Goal: Obtain resource: Download file/media

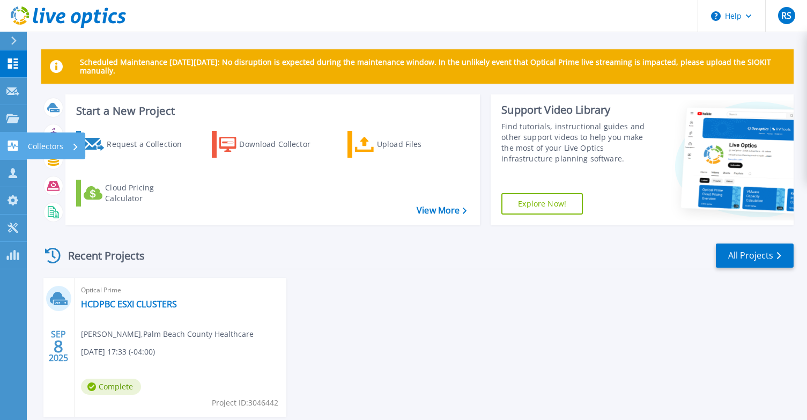
click at [49, 146] on p "Collectors" at bounding box center [45, 146] width 35 height 28
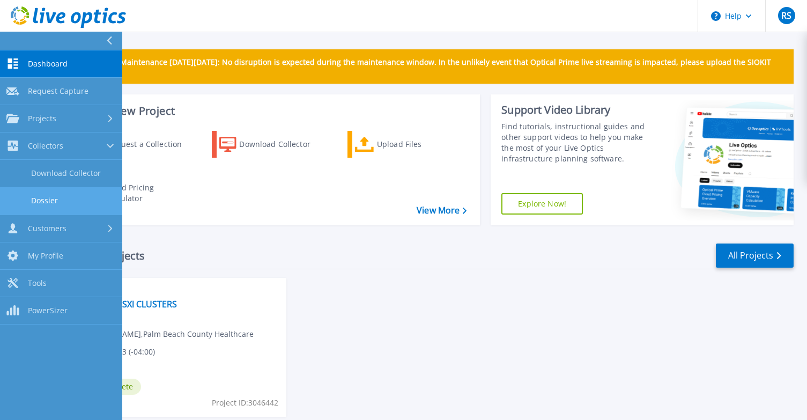
click at [46, 198] on link "Dossier" at bounding box center [61, 200] width 122 height 27
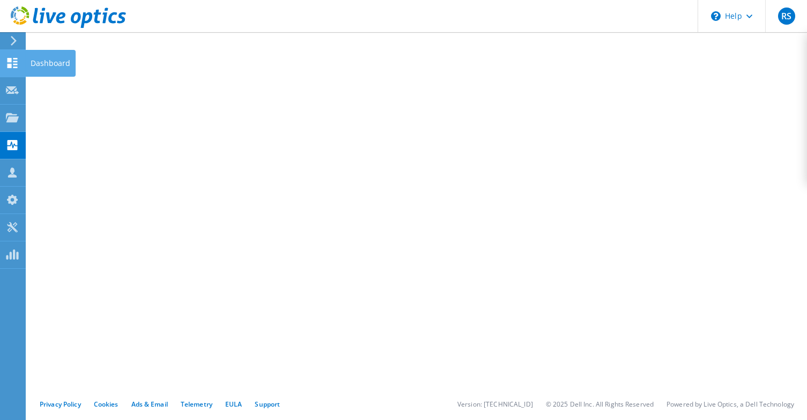
click at [16, 61] on use at bounding box center [13, 63] width 10 height 10
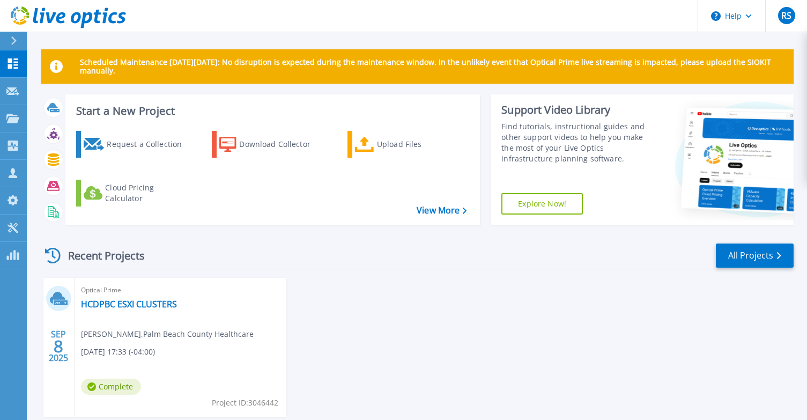
click at [13, 41] on icon at bounding box center [14, 40] width 6 height 9
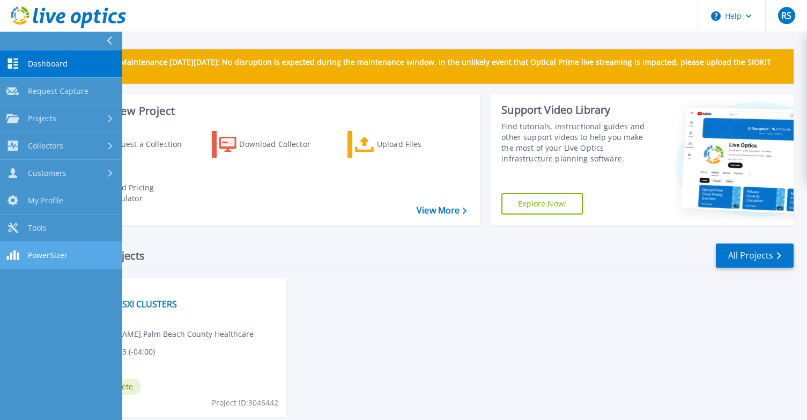
click at [47, 256] on span "PowerSizer" at bounding box center [48, 255] width 40 height 10
click at [361, 109] on h3 "Start a New Project" at bounding box center [271, 111] width 390 height 12
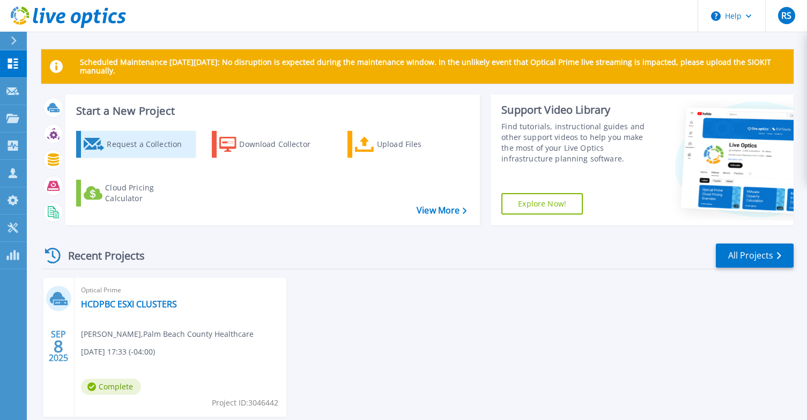
click at [134, 145] on div "Request a Collection" at bounding box center [150, 143] width 86 height 21
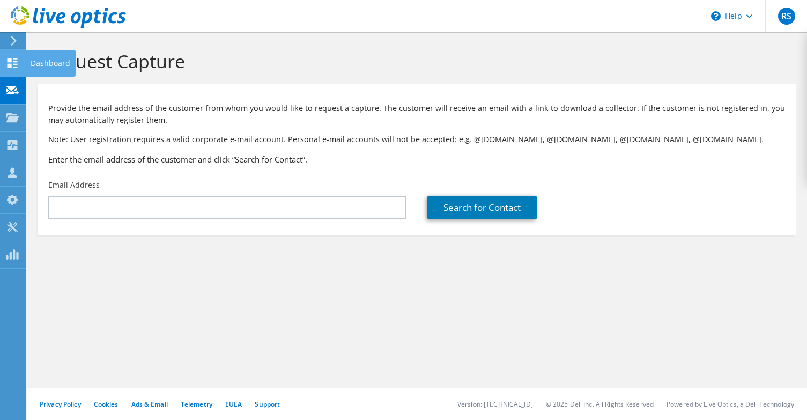
click at [17, 64] on use at bounding box center [13, 63] width 10 height 10
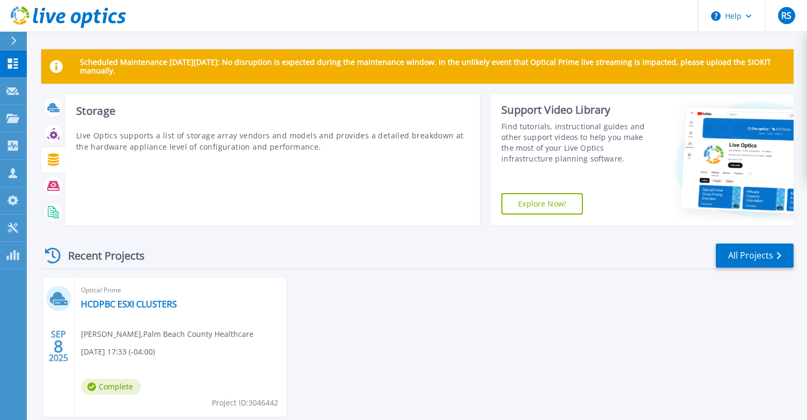
click at [55, 164] on icon at bounding box center [53, 159] width 11 height 12
click at [56, 160] on icon at bounding box center [53, 159] width 11 height 12
click at [221, 135] on p "Live Optics supports a list of storage array vendors and models and provides a …" at bounding box center [272, 141] width 393 height 23
click at [50, 160] on icon at bounding box center [53, 159] width 12 height 12
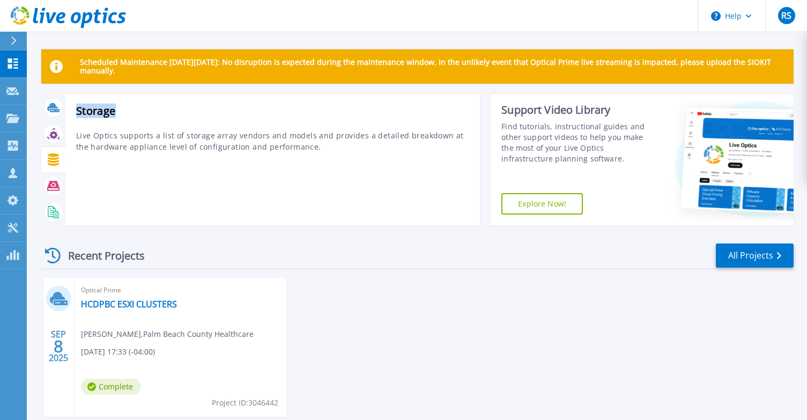
click at [50, 160] on icon at bounding box center [53, 159] width 12 height 12
click at [202, 155] on div "Storage Live Optics supports a list of storage array vendors and models and pro…" at bounding box center [272, 159] width 414 height 131
click at [228, 153] on div "Storage Live Optics supports a list of storage array vendors and models and pro…" at bounding box center [272, 159] width 414 height 131
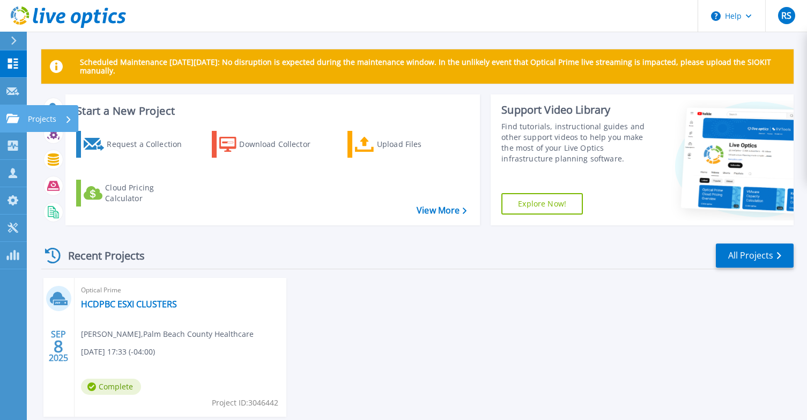
click at [10, 117] on icon at bounding box center [12, 118] width 13 height 9
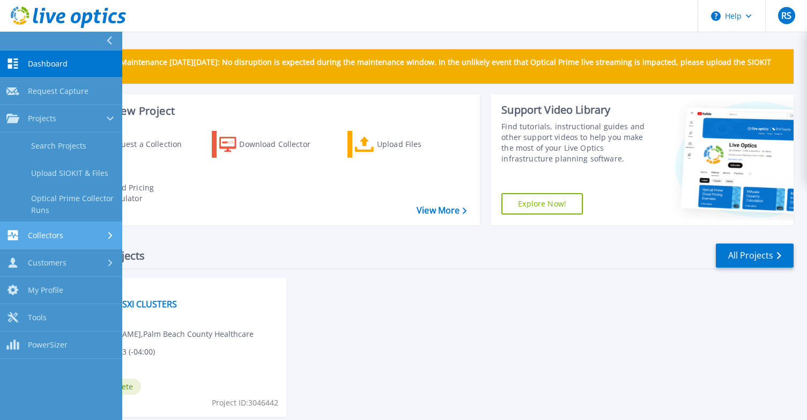
click at [46, 229] on link "Collectors Collectors" at bounding box center [61, 235] width 122 height 27
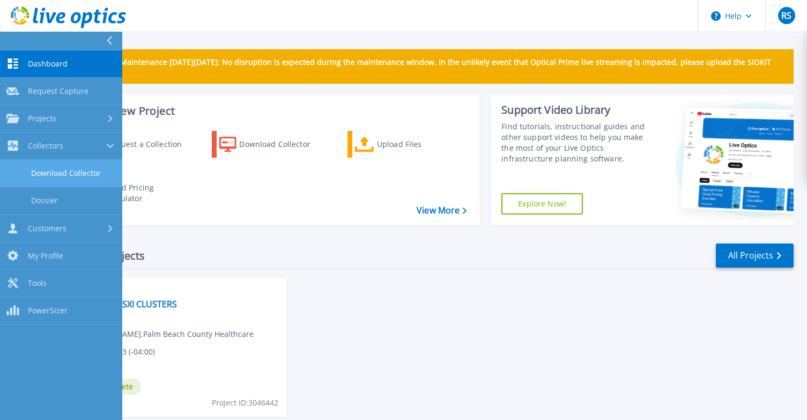
click at [65, 173] on link "Download Collector" at bounding box center [61, 173] width 122 height 27
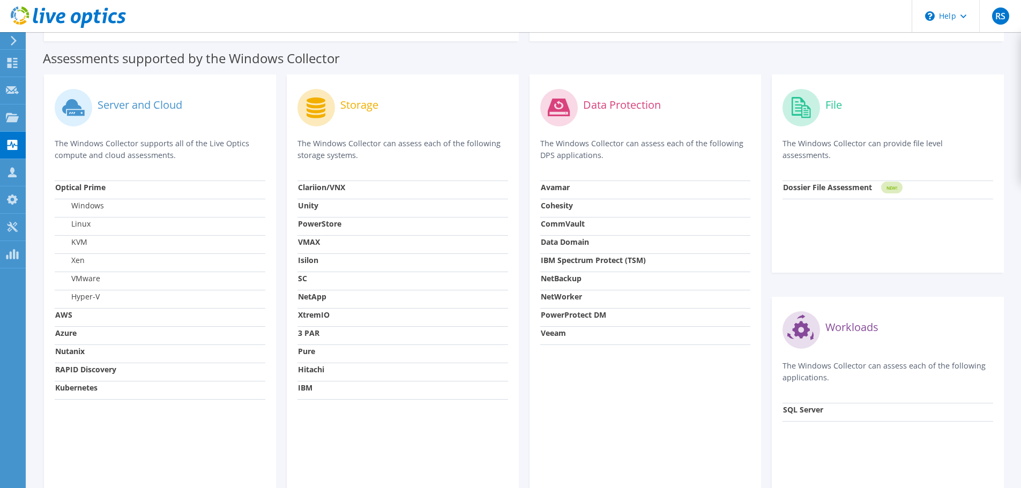
scroll to position [268, 0]
